Goal: Transaction & Acquisition: Purchase product/service

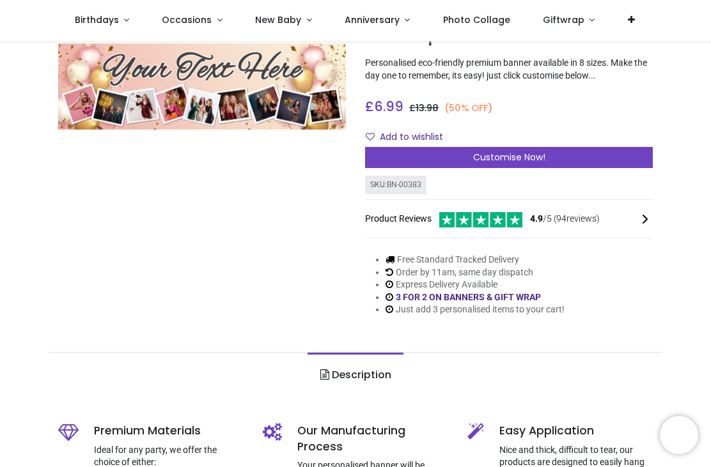
scroll to position [93, 0]
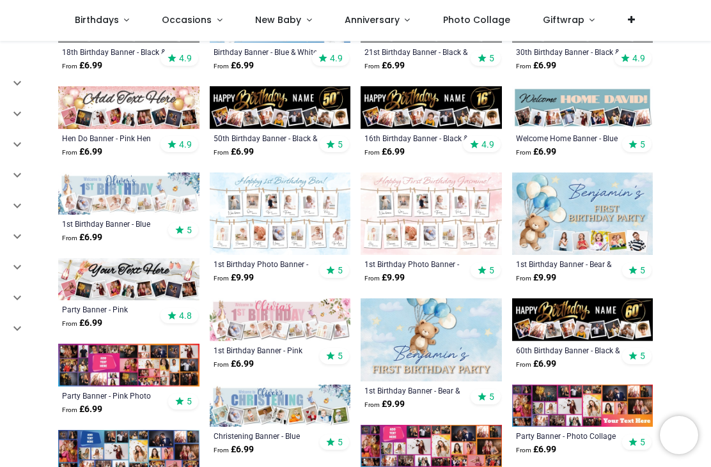
scroll to position [303, 0]
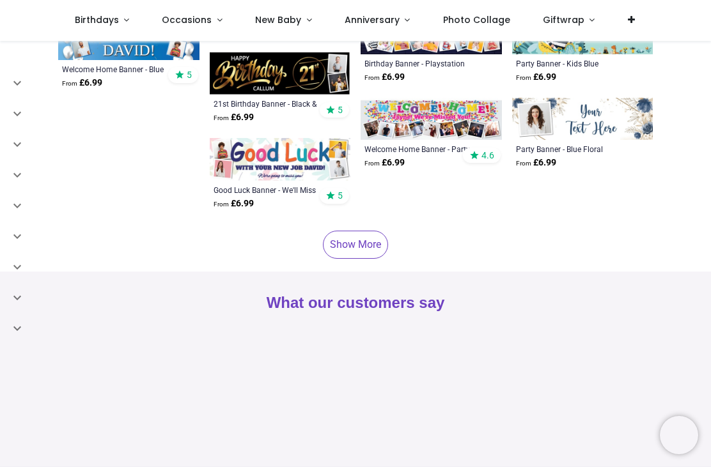
scroll to position [3132, 0]
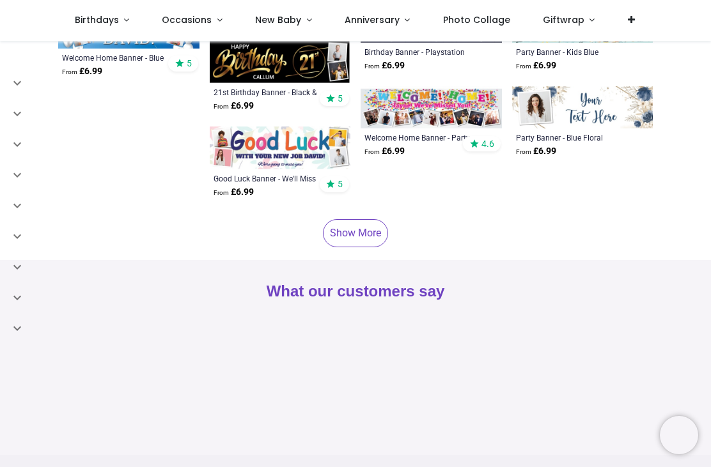
click at [361, 236] on link "Show More" at bounding box center [355, 233] width 65 height 28
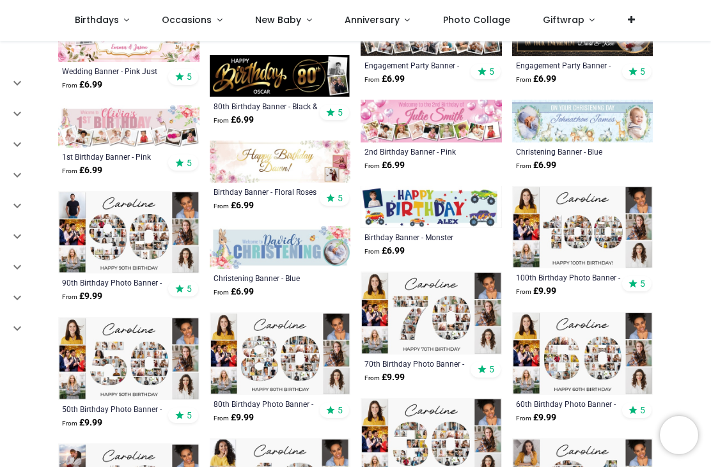
scroll to position [4321, 0]
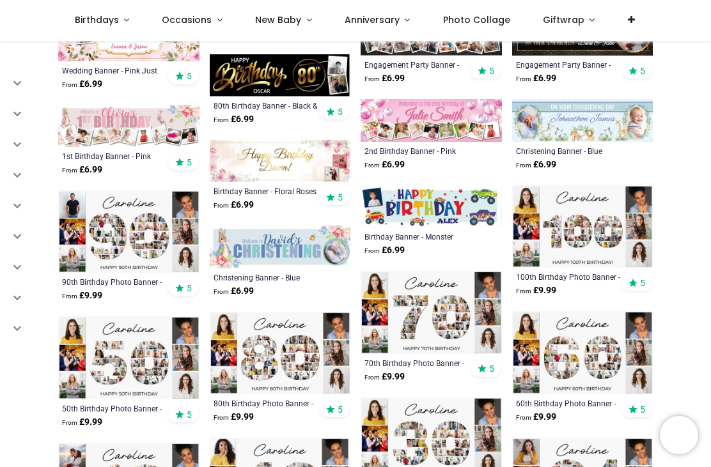
click at [279, 355] on img at bounding box center [280, 353] width 141 height 83
click at [272, 366] on img at bounding box center [280, 353] width 141 height 83
click at [274, 406] on div "80th Birthday Photo Banner - Add Photos" at bounding box center [267, 403] width 107 height 10
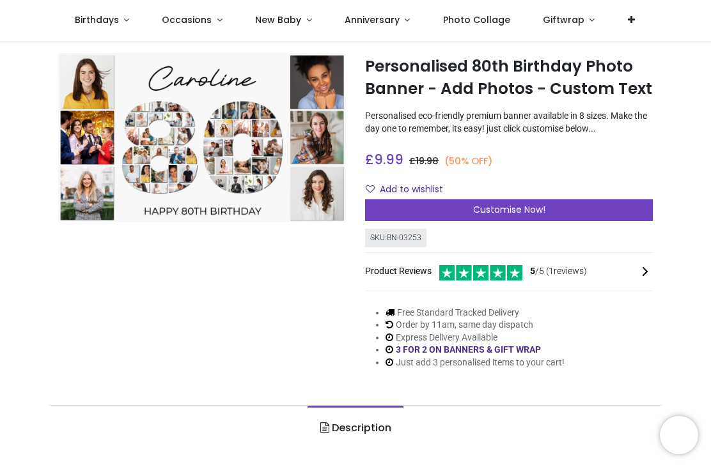
scroll to position [12, 0]
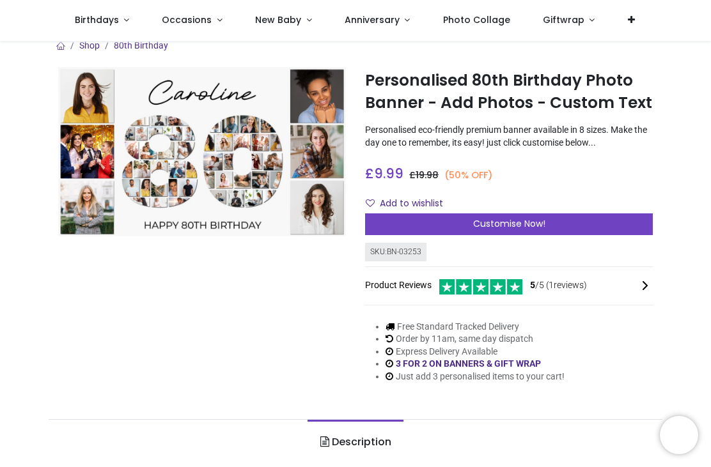
click at [504, 227] on span "Customise Now!" at bounding box center [509, 223] width 72 height 13
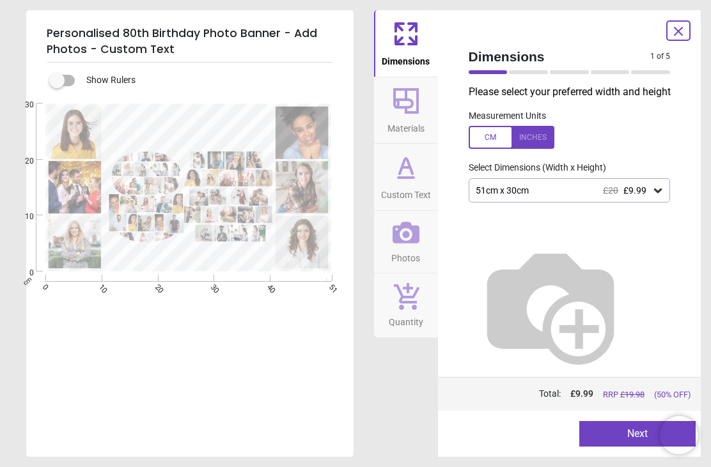
click at [657, 187] on icon at bounding box center [657, 190] width 13 height 13
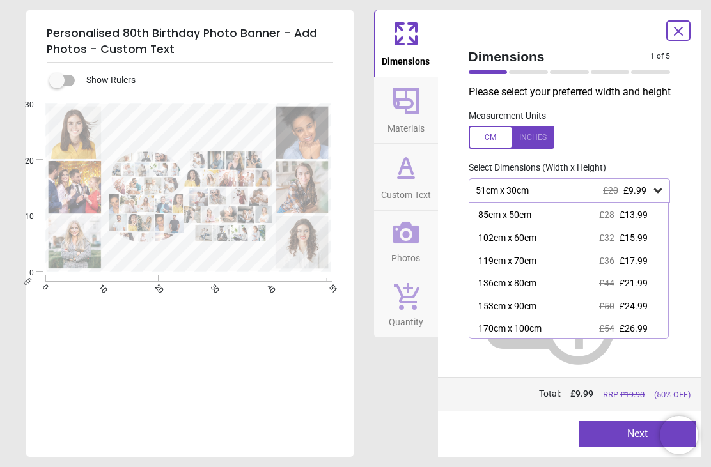
scroll to position [43, 0]
click at [517, 327] on div "170cm x 100cm" at bounding box center [509, 330] width 63 height 13
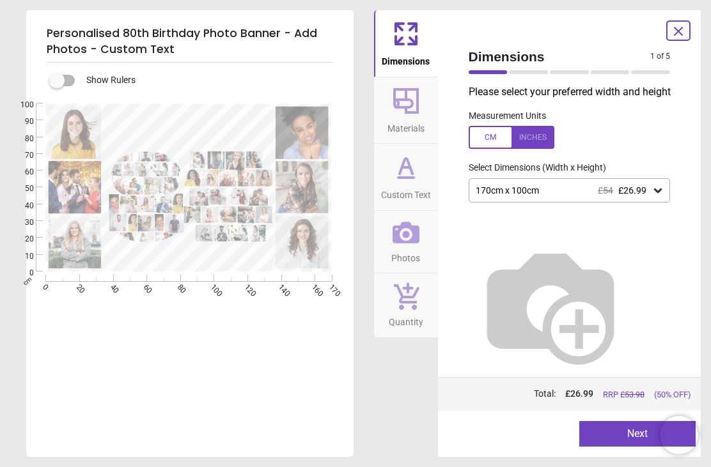
click at [618, 440] on button "Next" at bounding box center [637, 434] width 116 height 26
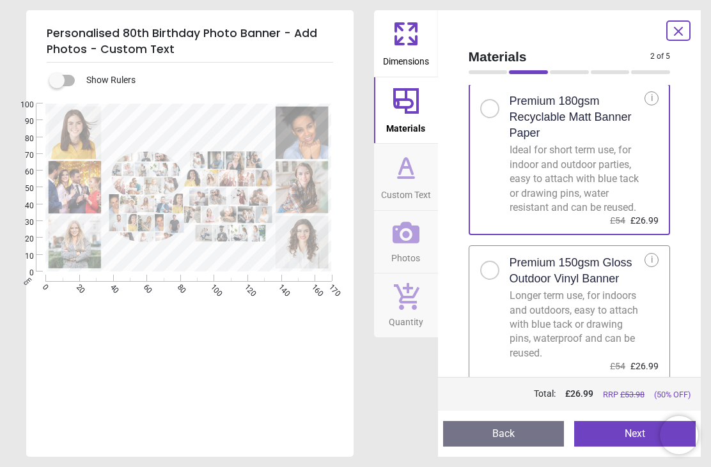
scroll to position [25, 0]
click at [612, 431] on button "Next" at bounding box center [634, 434] width 121 height 26
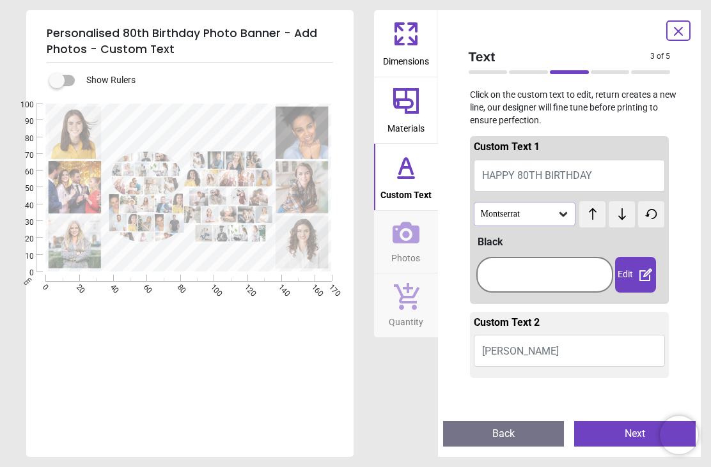
click at [510, 238] on div "Black" at bounding box center [572, 242] width 188 height 14
click at [487, 249] on div at bounding box center [544, 274] width 137 height 51
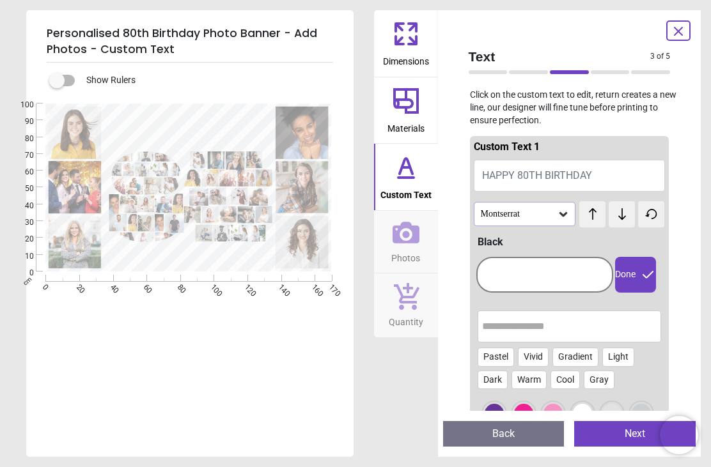
click at [567, 215] on icon at bounding box center [563, 214] width 13 height 13
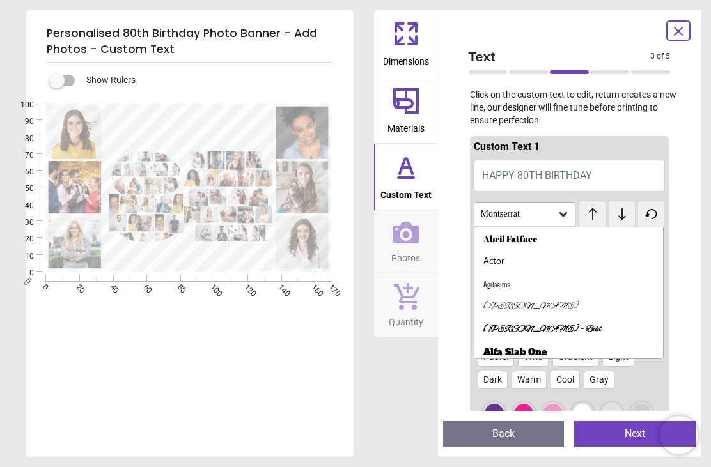
click at [568, 216] on icon at bounding box center [563, 214] width 13 height 13
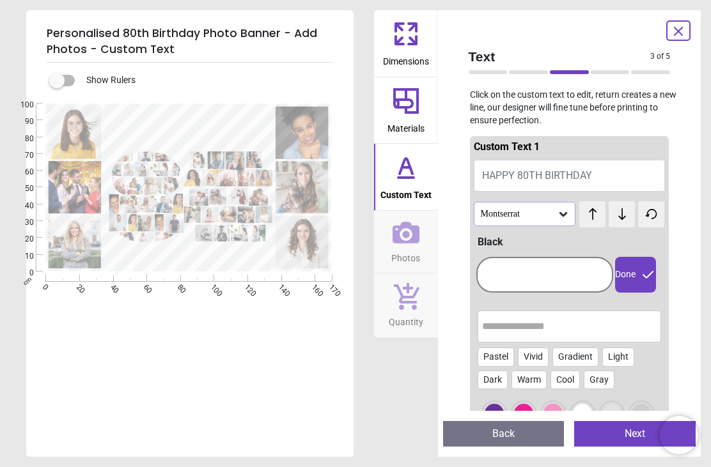
click at [547, 278] on div at bounding box center [545, 274] width 130 height 29
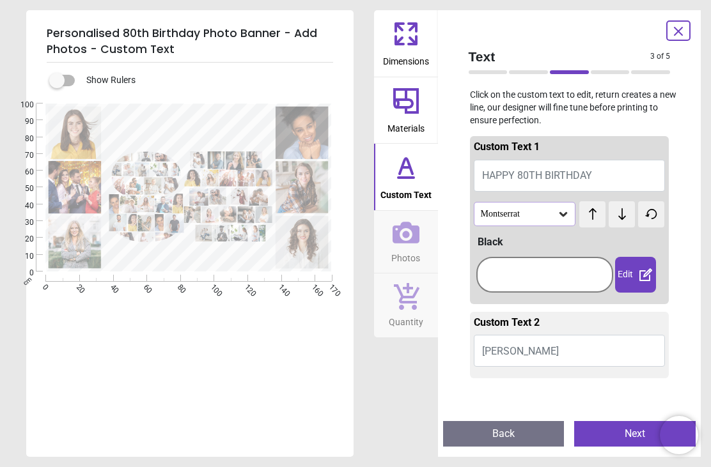
click at [508, 276] on div at bounding box center [545, 274] width 130 height 29
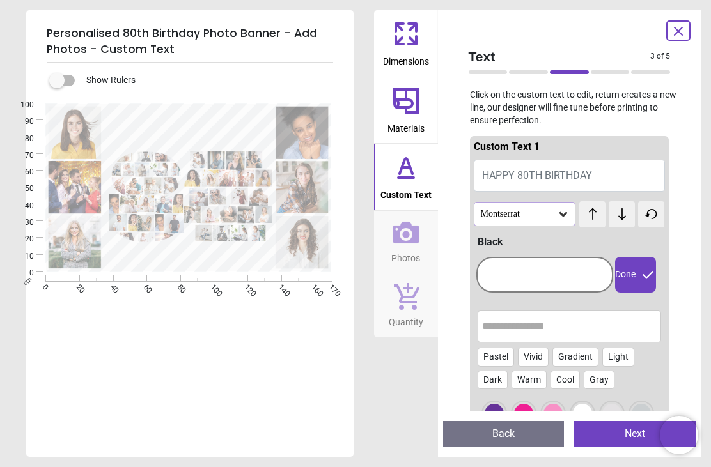
scroll to position [40, 0]
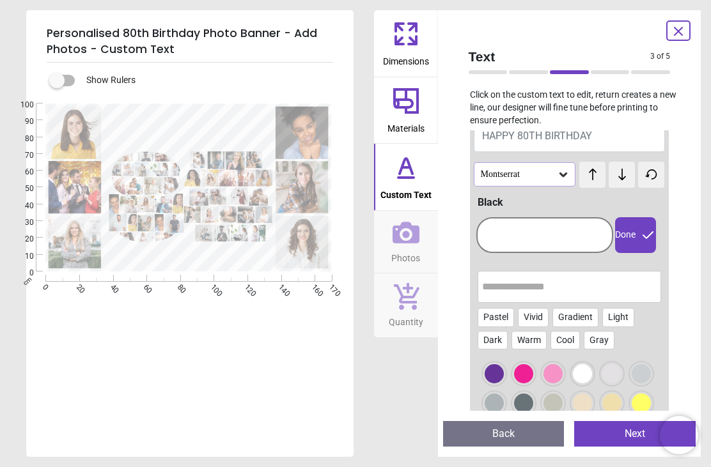
click at [522, 378] on div at bounding box center [523, 373] width 19 height 19
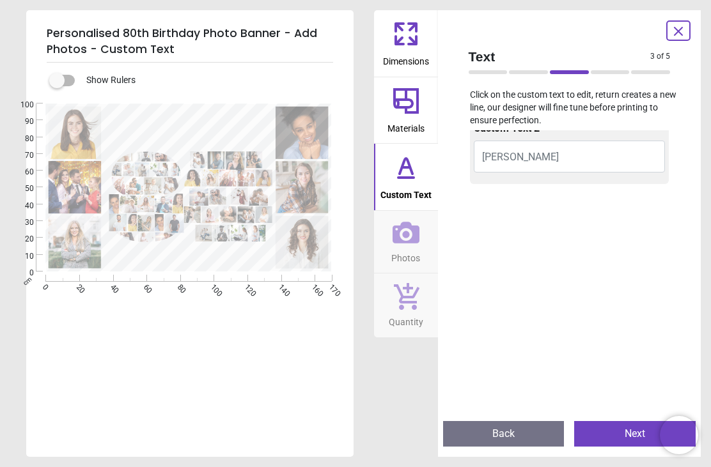
scroll to position [472, 0]
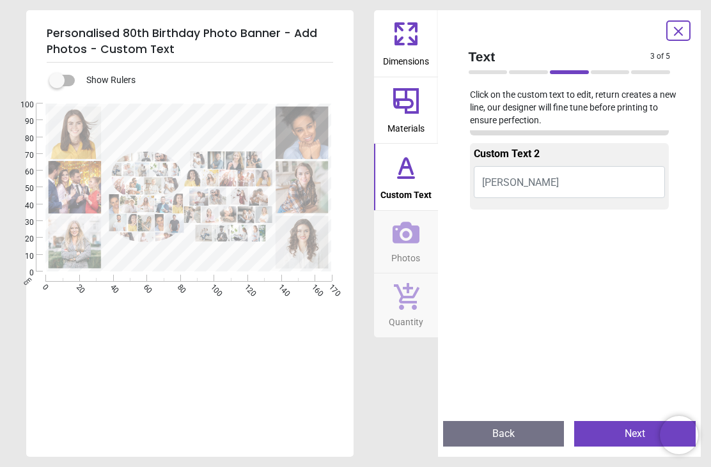
click at [529, 198] on button "Caroline" at bounding box center [570, 182] width 192 height 32
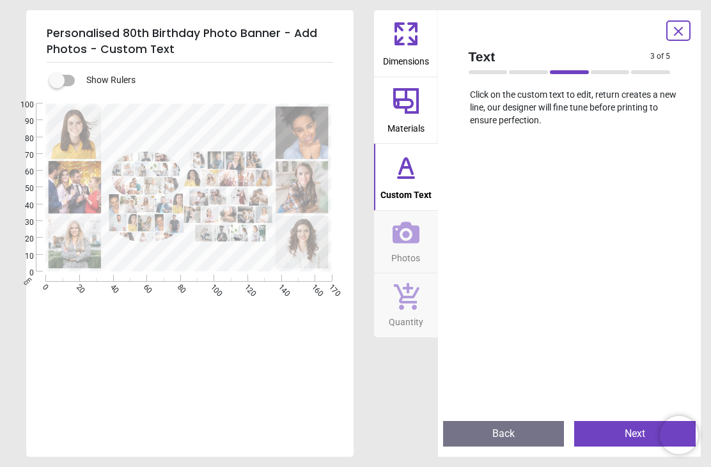
scroll to position [99, 0]
type textarea "***"
click at [625, 437] on button "Next" at bounding box center [634, 434] width 121 height 26
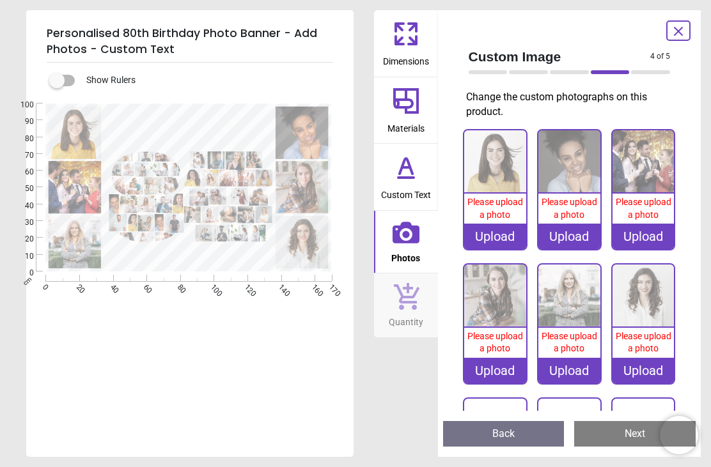
scroll to position [0, 0]
click at [84, 137] on image at bounding box center [75, 133] width 52 height 52
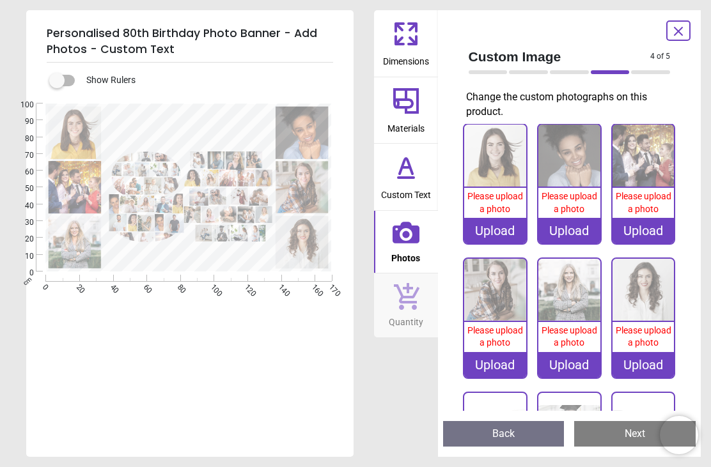
scroll to position [6, 0]
click at [495, 181] on img at bounding box center [495, 155] width 62 height 62
click at [503, 227] on div "Upload" at bounding box center [495, 230] width 62 height 26
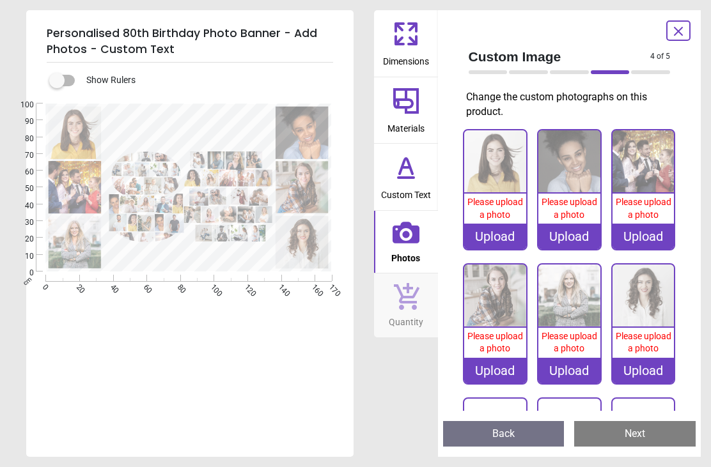
scroll to position [12, 0]
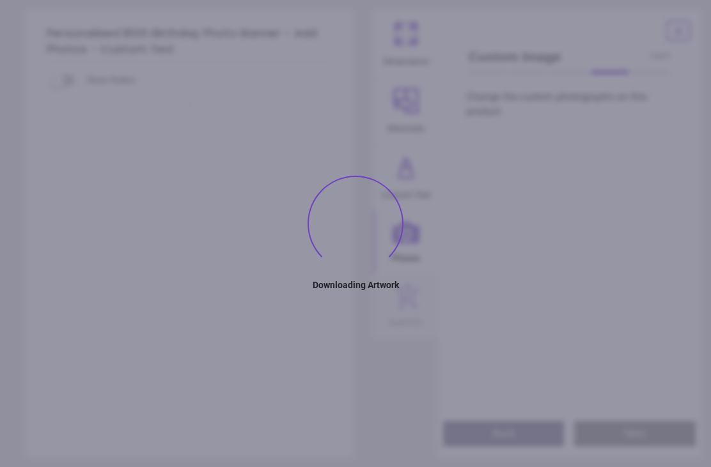
type textarea "***"
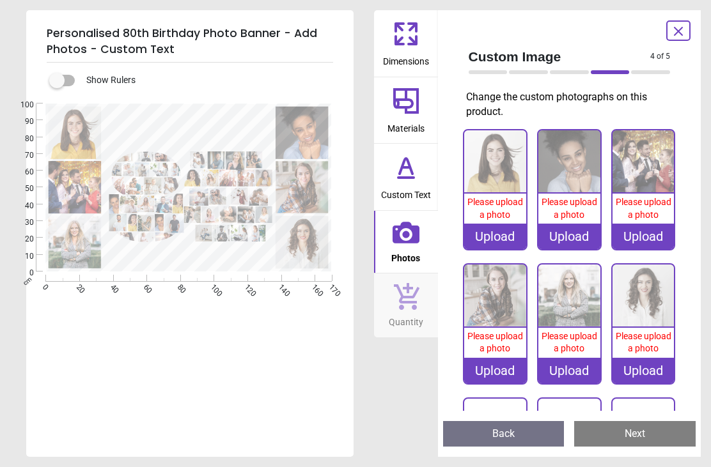
click at [508, 237] on div "Upload" at bounding box center [495, 237] width 62 height 26
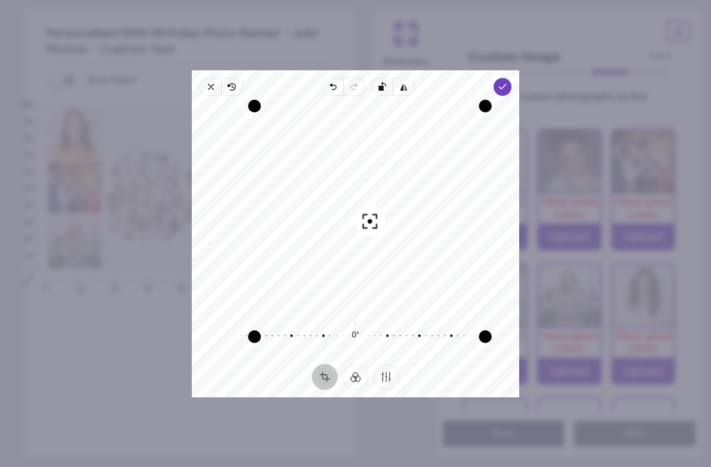
click at [511, 78] on span "Done" at bounding box center [503, 87] width 18 height 18
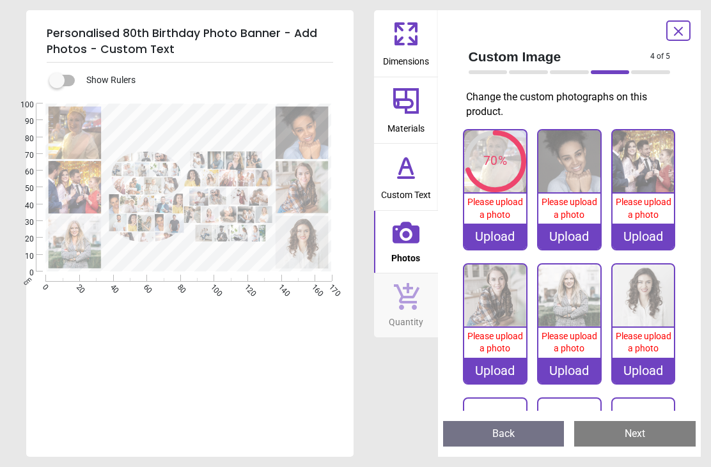
click at [312, 134] on image at bounding box center [302, 133] width 52 height 52
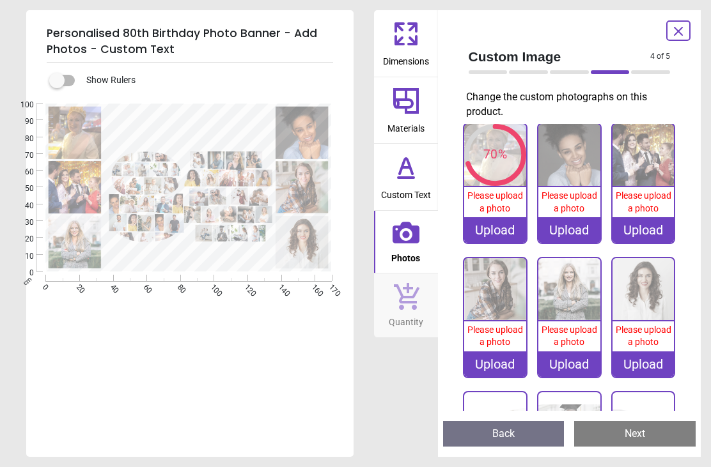
scroll to position [6, 0]
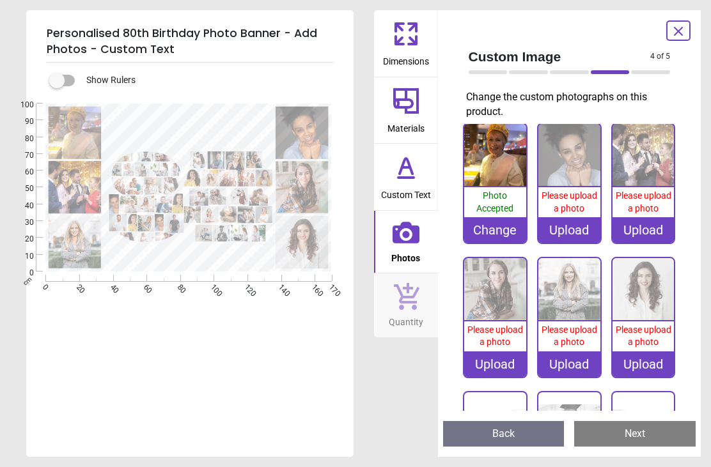
click at [576, 230] on div "Upload" at bounding box center [569, 230] width 62 height 26
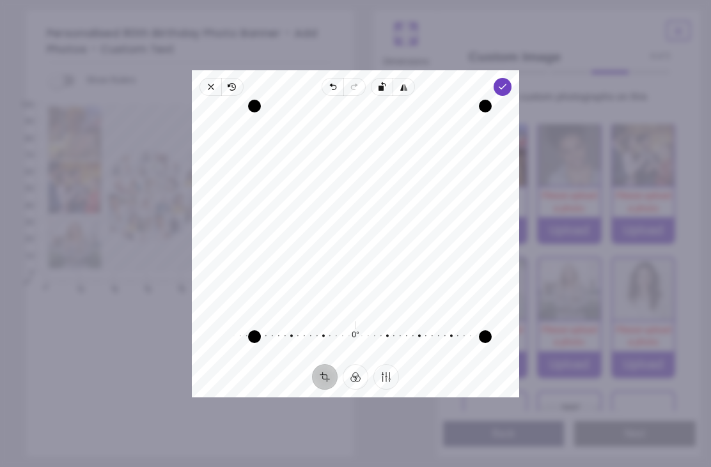
click at [511, 78] on span "Done" at bounding box center [503, 87] width 18 height 18
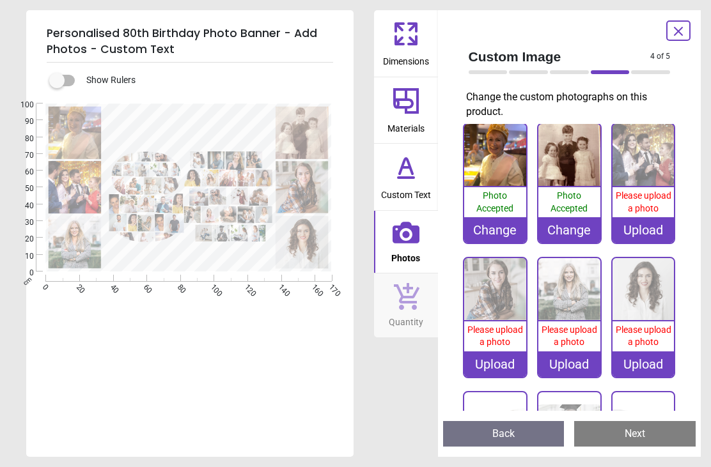
click at [312, 245] on image at bounding box center [302, 242] width 52 height 52
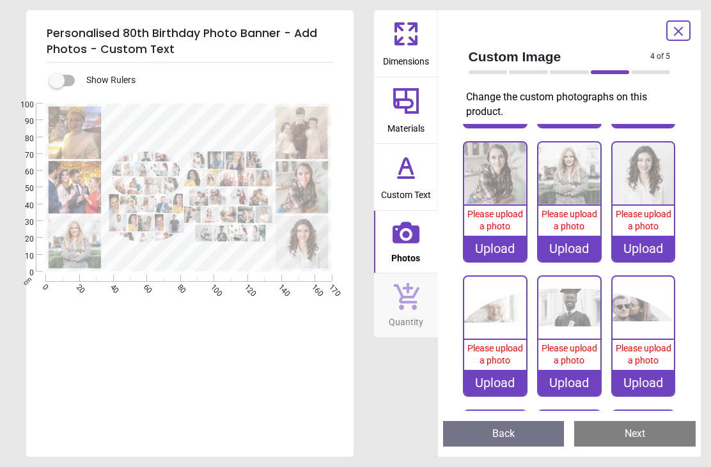
scroll to position [140, 0]
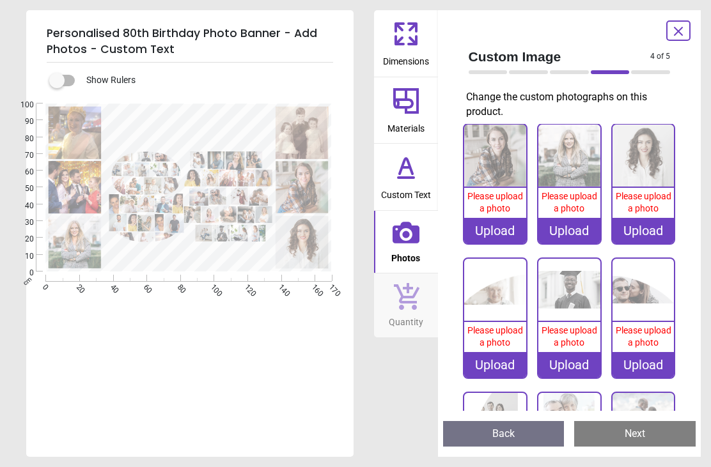
click at [91, 192] on image at bounding box center [75, 187] width 52 height 52
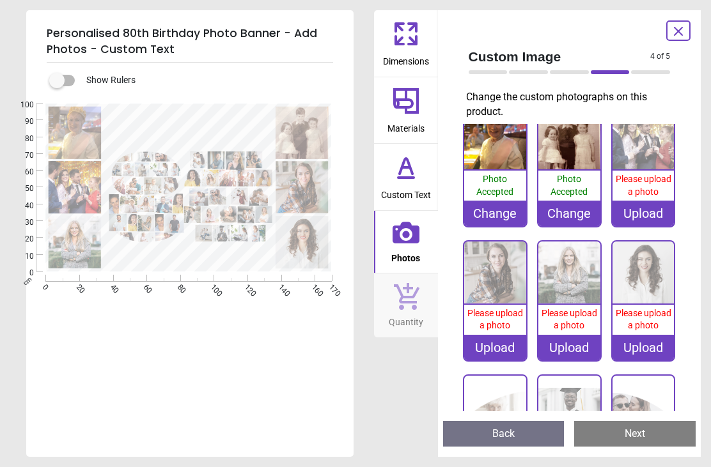
scroll to position [6, 0]
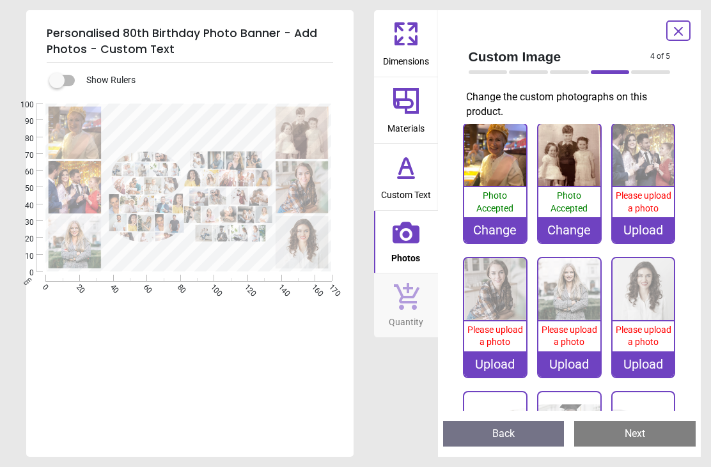
click at [414, 246] on span "Photos" at bounding box center [405, 255] width 29 height 19
click at [650, 214] on div "Please upload a photo" at bounding box center [643, 202] width 62 height 30
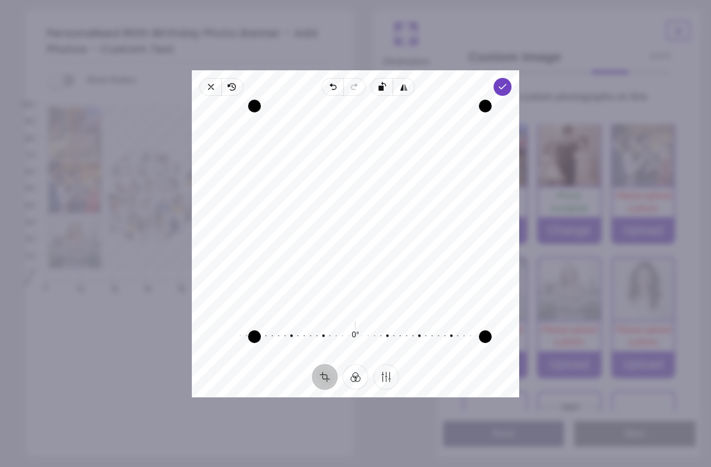
click at [506, 84] on polyline "button" at bounding box center [502, 86] width 7 height 4
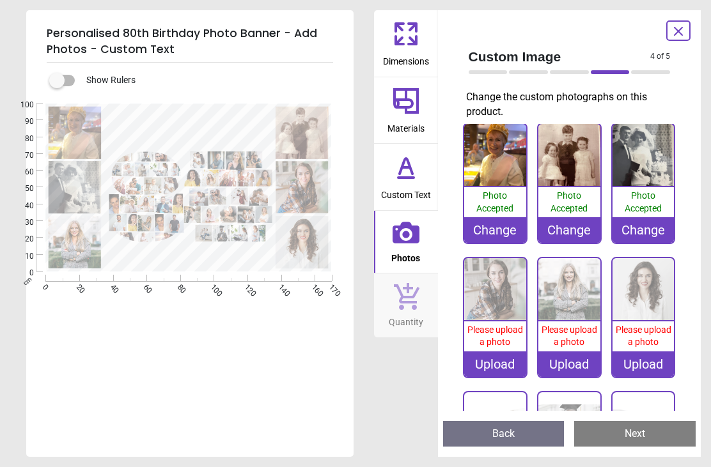
click at [308, 194] on image at bounding box center [302, 187] width 52 height 52
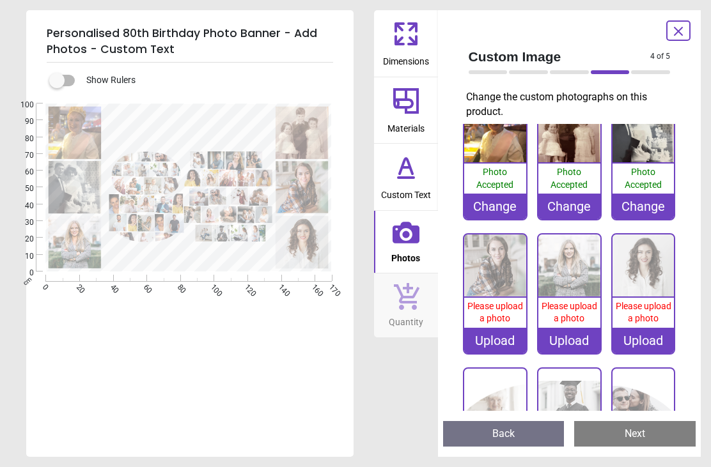
scroll to position [30, 0]
click at [500, 345] on div "Upload" at bounding box center [495, 341] width 62 height 26
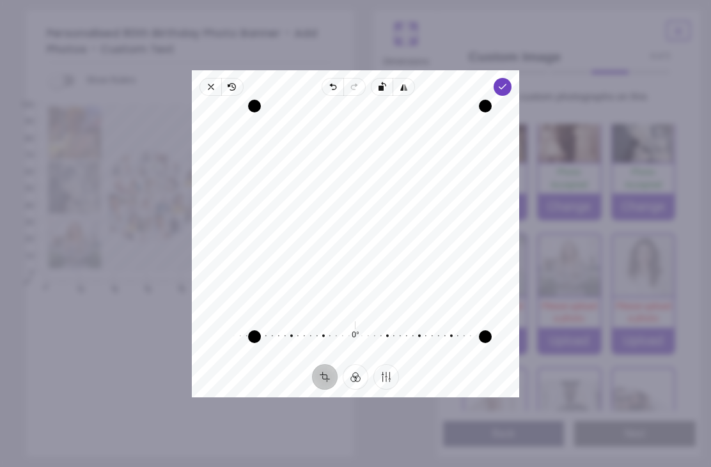
click at [508, 82] on icon "button" at bounding box center [502, 87] width 10 height 10
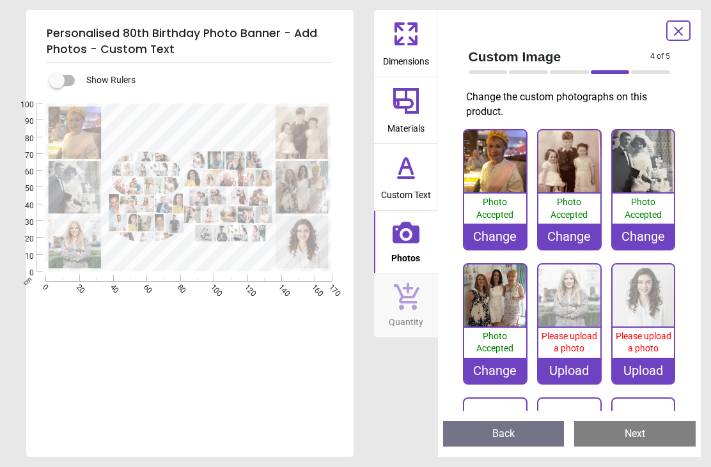
scroll to position [30, 0]
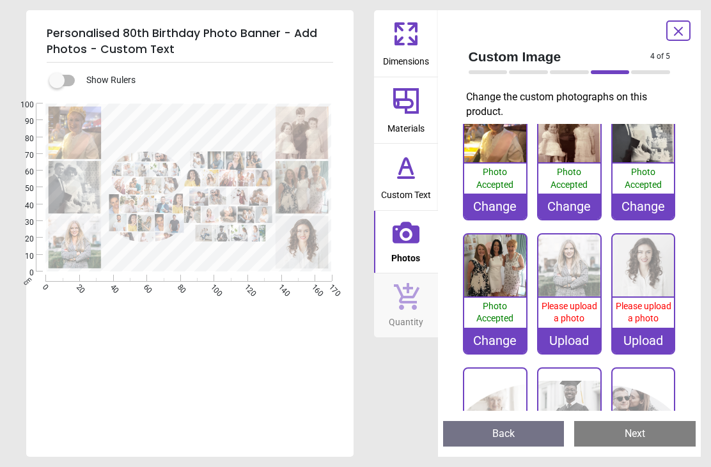
click at [564, 308] on span "Please upload a photo" at bounding box center [570, 312] width 56 height 23
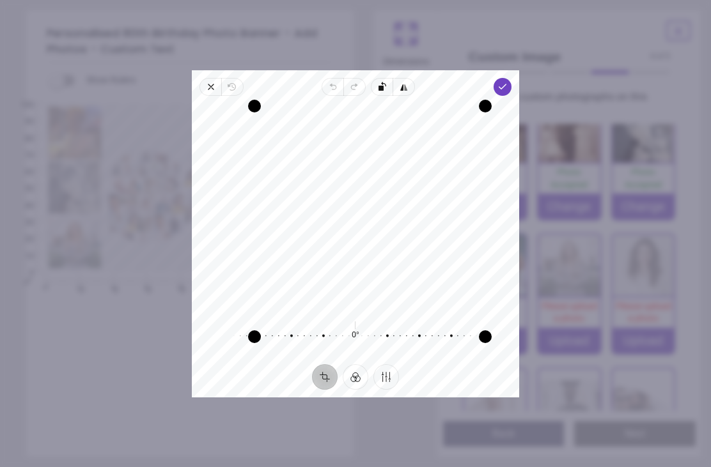
click at [508, 82] on icon "button" at bounding box center [502, 87] width 10 height 10
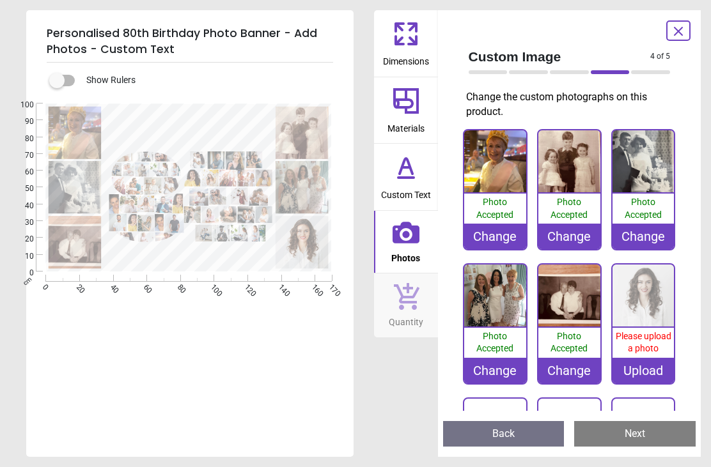
scroll to position [0, 0]
click at [309, 257] on image at bounding box center [302, 242] width 52 height 52
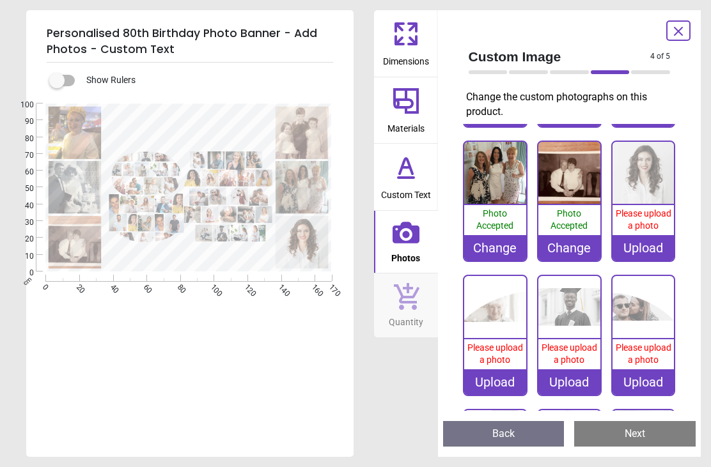
scroll to position [140, 0]
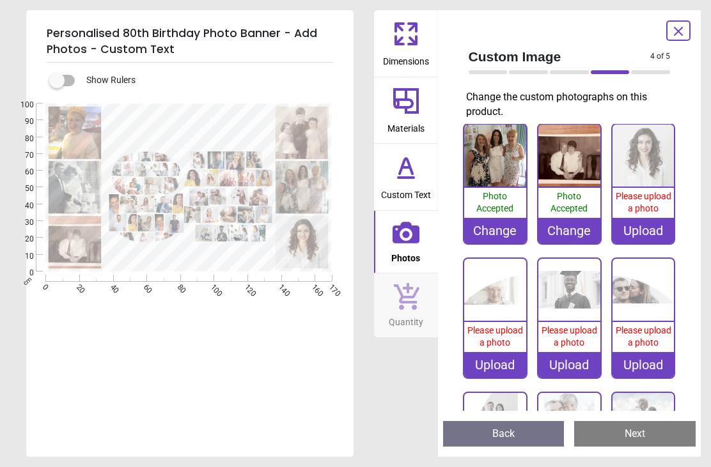
click at [652, 231] on div "Upload" at bounding box center [643, 231] width 62 height 26
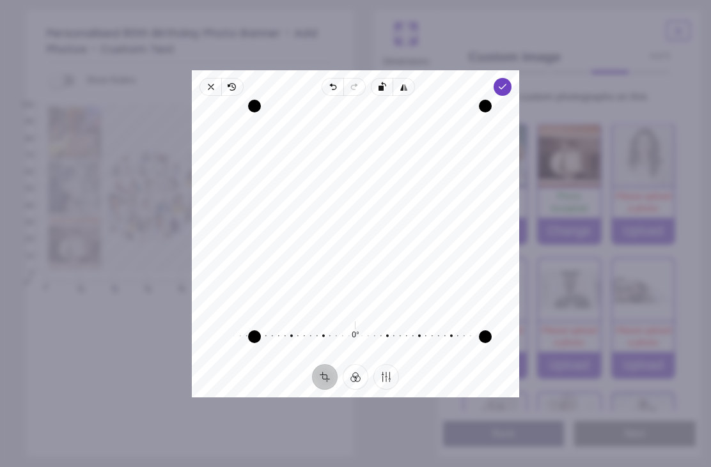
click at [511, 78] on span "Done" at bounding box center [503, 87] width 18 height 18
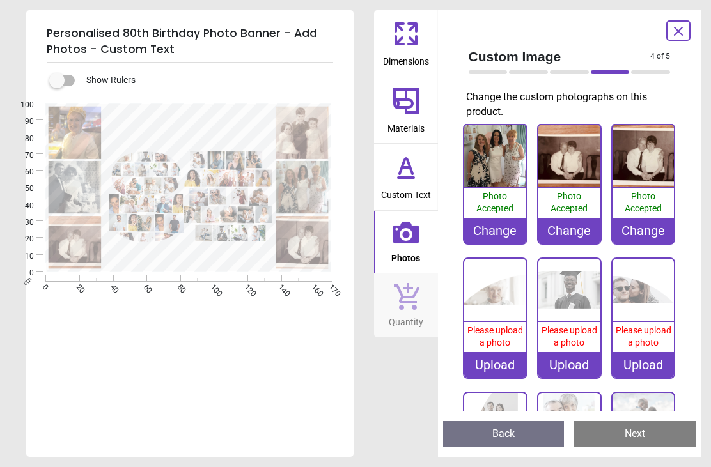
click at [79, 251] on image at bounding box center [75, 242] width 52 height 52
click at [575, 233] on div "Change" at bounding box center [569, 231] width 62 height 26
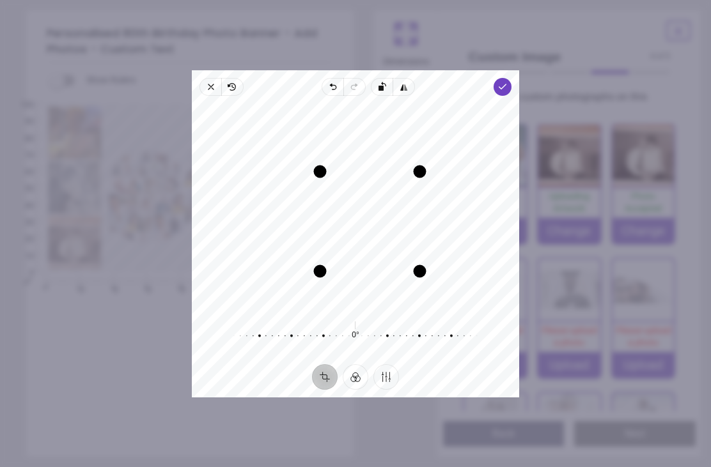
click at [508, 82] on icon "button" at bounding box center [502, 87] width 10 height 10
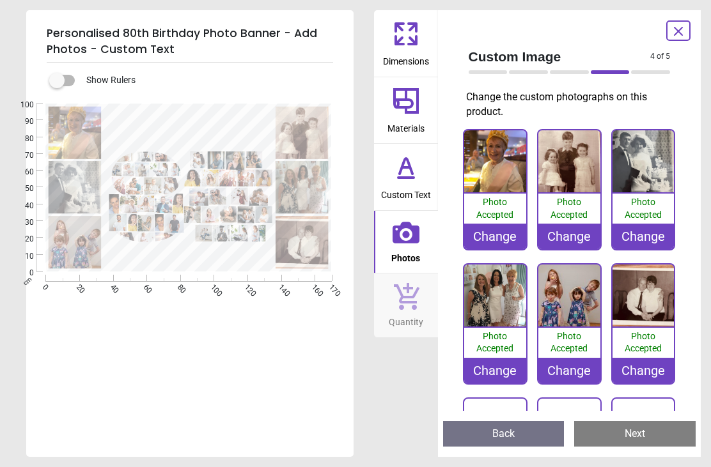
scroll to position [140, 0]
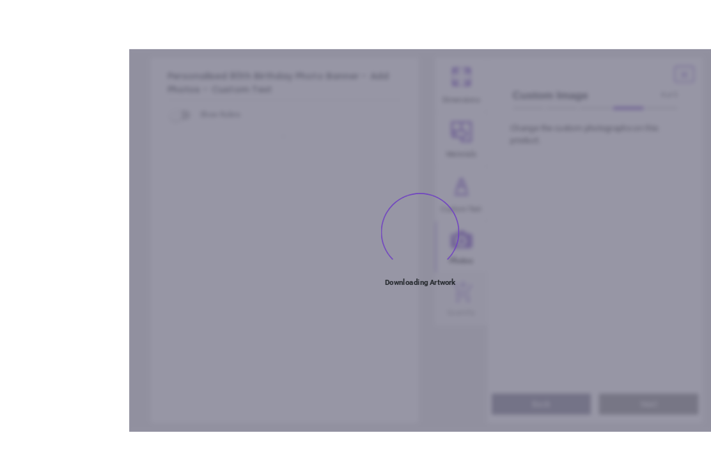
type textarea "***"
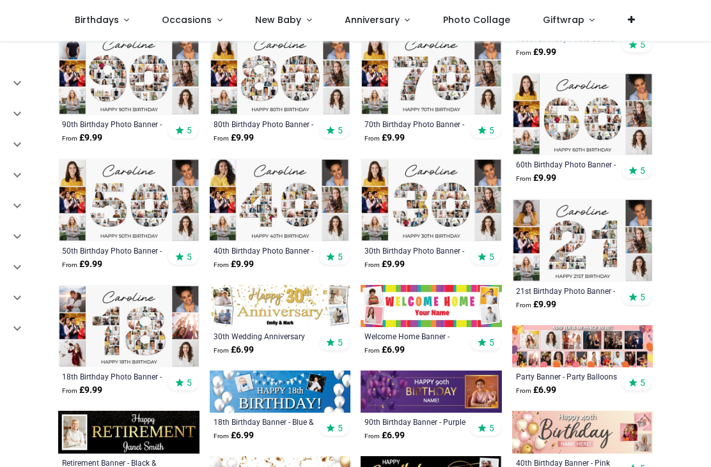
scroll to position [304, 0]
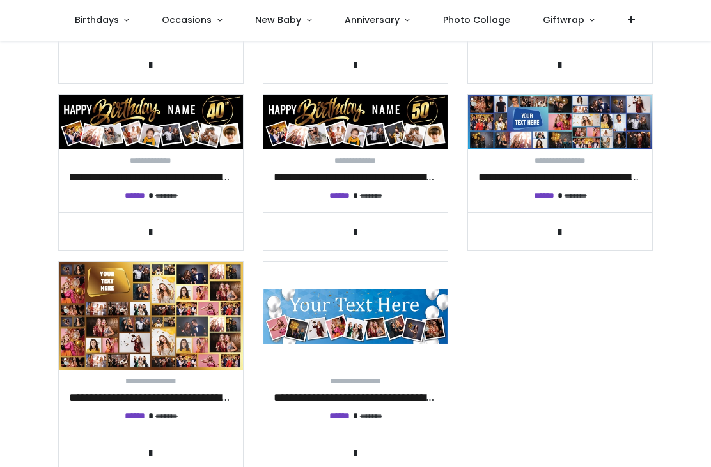
scroll to position [582, 0]
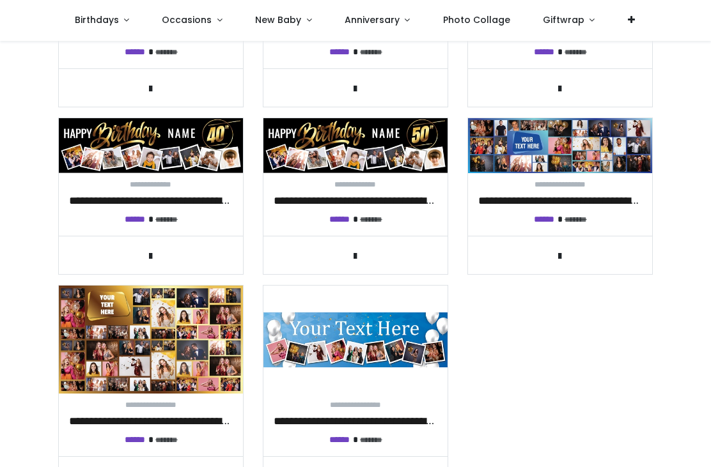
click at [132, 354] on img at bounding box center [151, 340] width 184 height 108
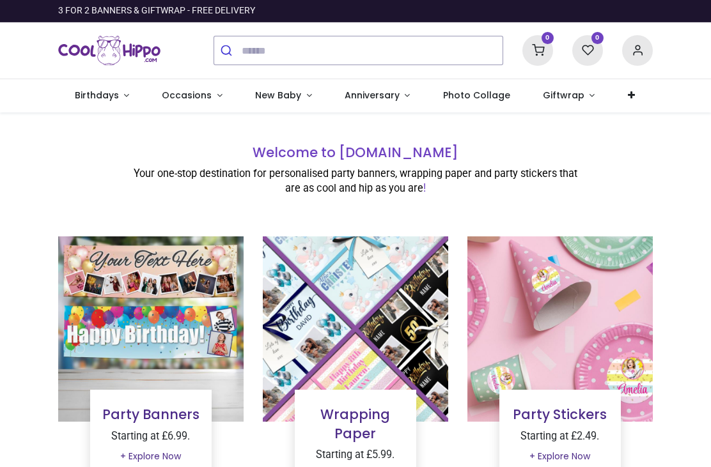
scroll to position [0, 0]
click at [98, 105] on link "Birthdays" at bounding box center [102, 95] width 88 height 33
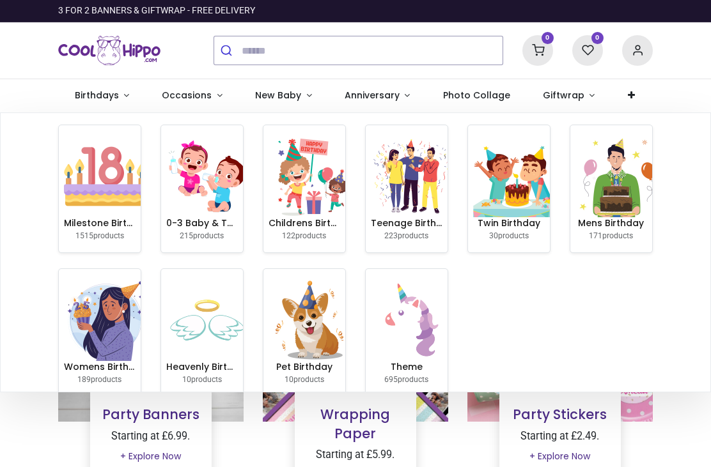
scroll to position [3, 0]
click at [93, 333] on img at bounding box center [105, 321] width 82 height 82
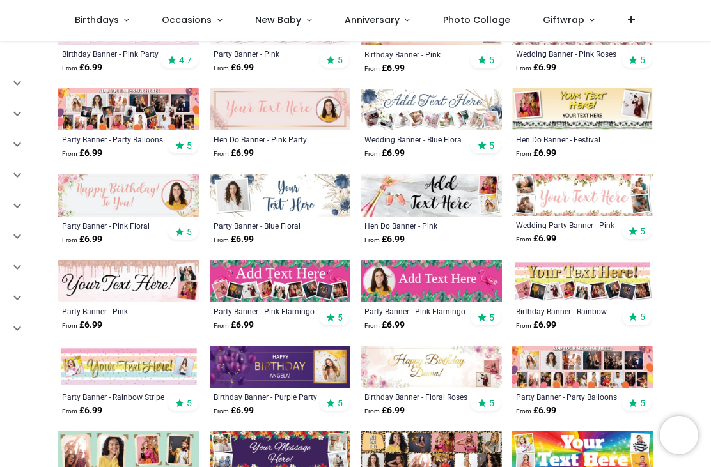
scroll to position [784, 0]
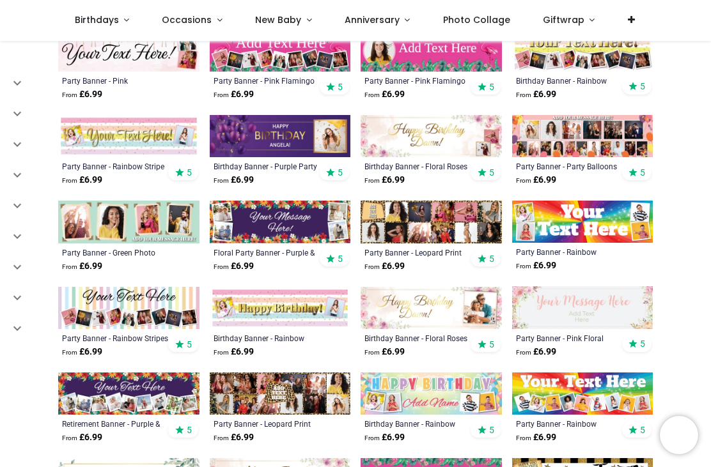
scroll to position [1016, 0]
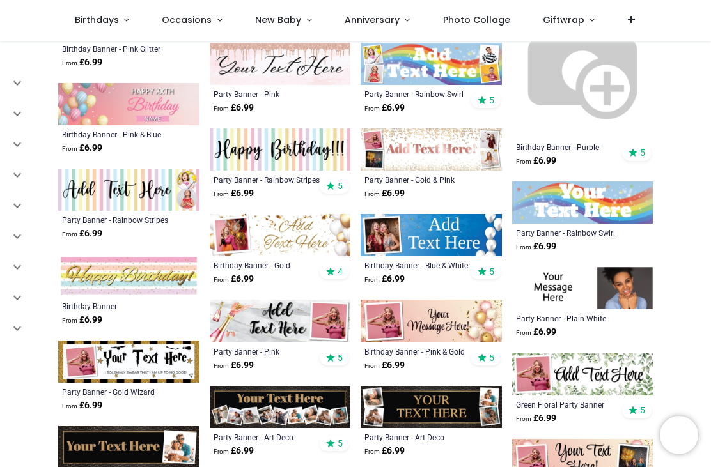
scroll to position [2033, 0]
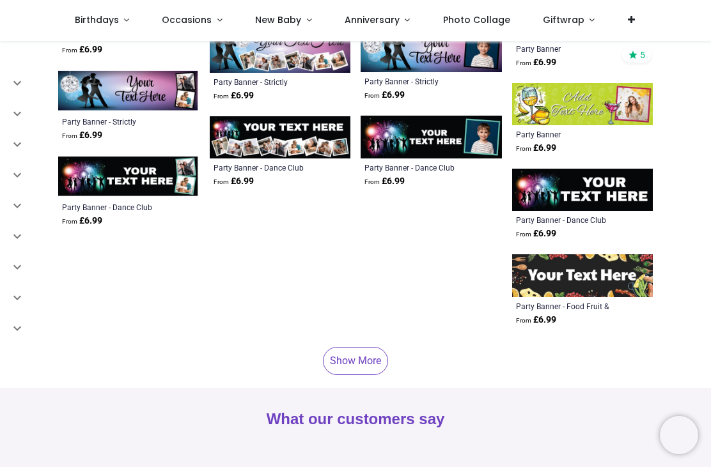
scroll to position [3076, 0]
